Goal: Register for event/course

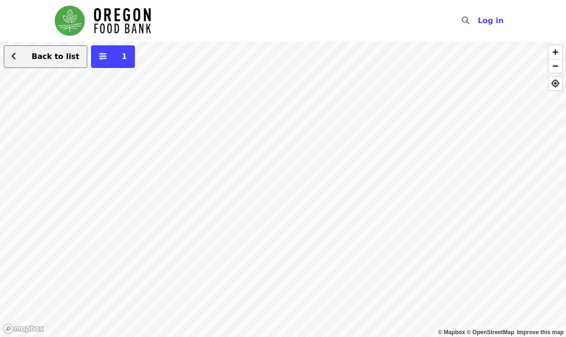
click at [59, 58] on span "Back to list" at bounding box center [56, 56] width 48 height 9
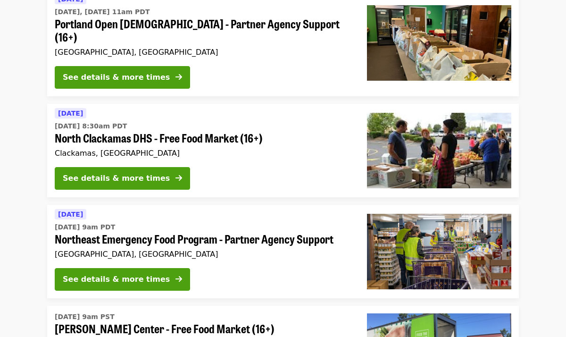
scroll to position [335, 0]
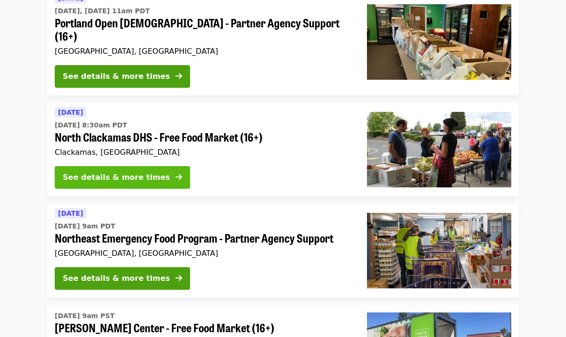
click at [147, 172] on div "See details & more times" at bounding box center [116, 177] width 107 height 11
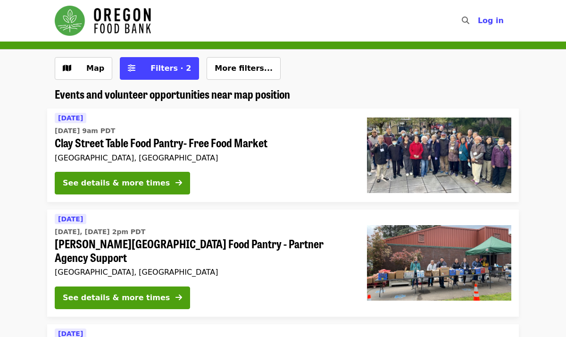
scroll to position [335, 0]
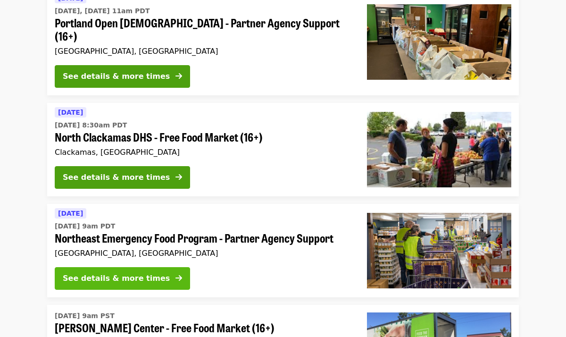
click at [111, 272] on div "See details & more times" at bounding box center [116, 277] width 107 height 11
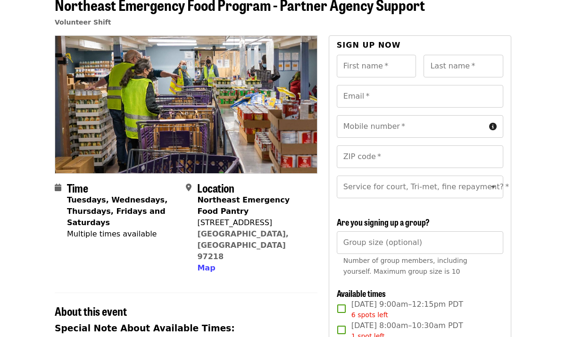
scroll to position [61, 0]
